Goal: Information Seeking & Learning: Check status

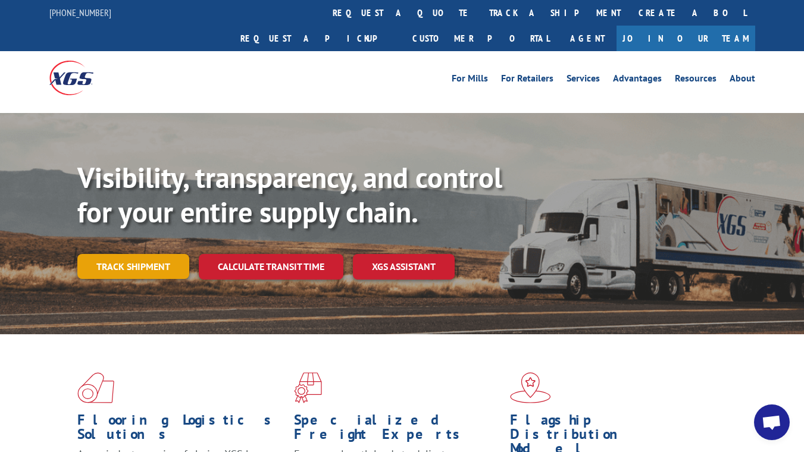
click at [166, 254] on link "Track shipment" at bounding box center [133, 266] width 112 height 25
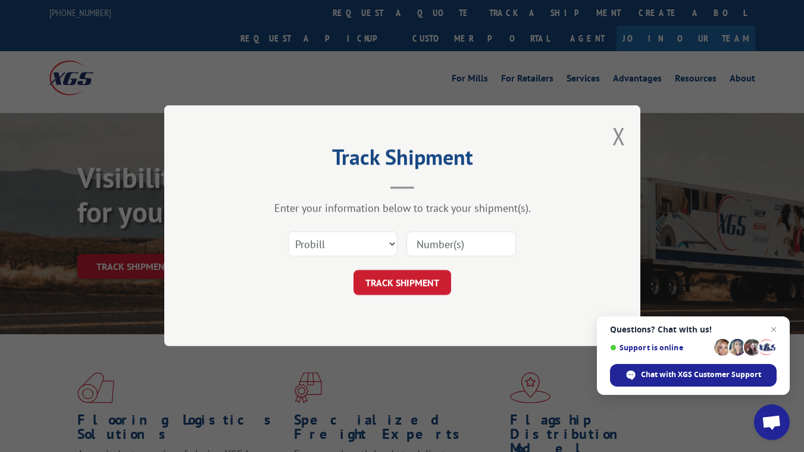
click at [452, 242] on input at bounding box center [460, 244] width 109 height 25
type input "17694337"
click at [437, 287] on button "TRACK SHIPMENT" at bounding box center [402, 283] width 98 height 25
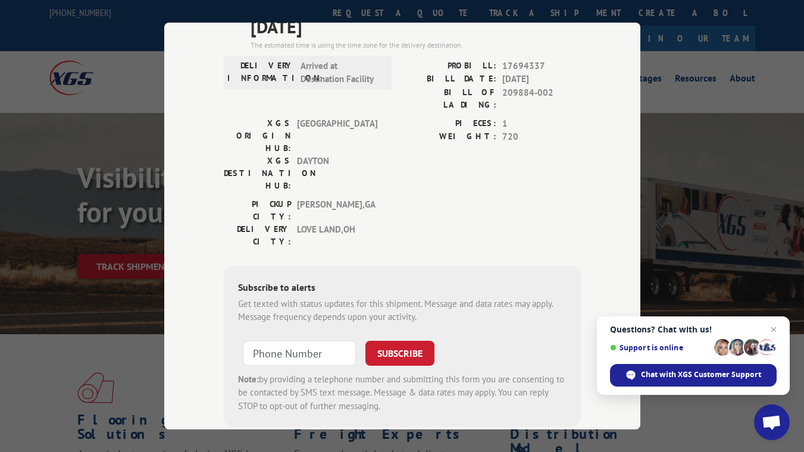
scroll to position [119, 0]
click at [271, 341] on input "+1 (___) ___-____" at bounding box center [299, 353] width 113 height 25
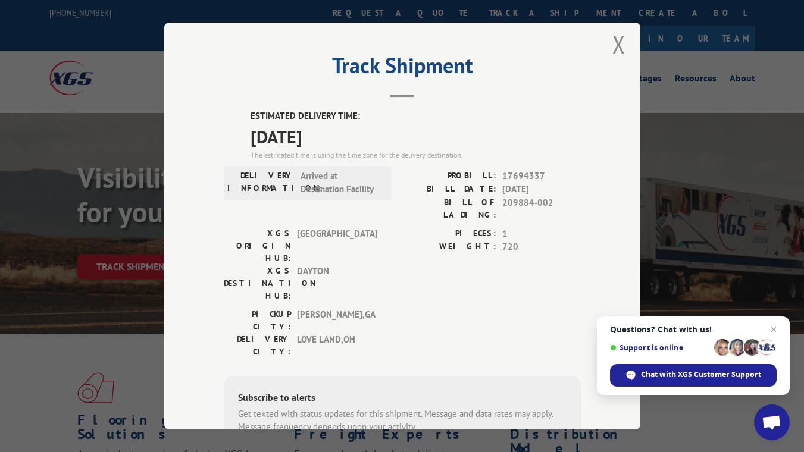
scroll to position [8, 0]
type input "[PHONE_NUMBER]"
click at [776, 330] on span "Close chat" at bounding box center [773, 330] width 15 height 15
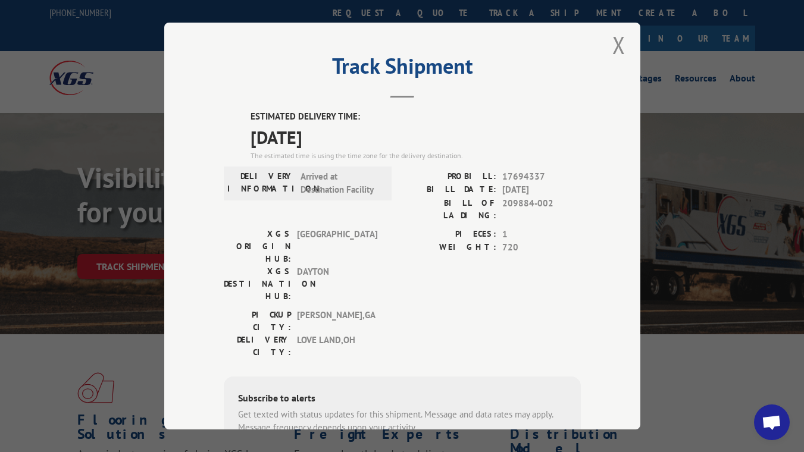
click at [618, 33] on button "Close modal" at bounding box center [618, 45] width 13 height 32
